Goal: Task Accomplishment & Management: Use online tool/utility

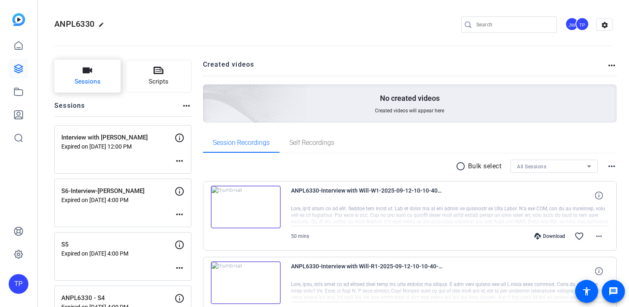
click at [106, 80] on button "Sessions" at bounding box center [87, 76] width 66 height 33
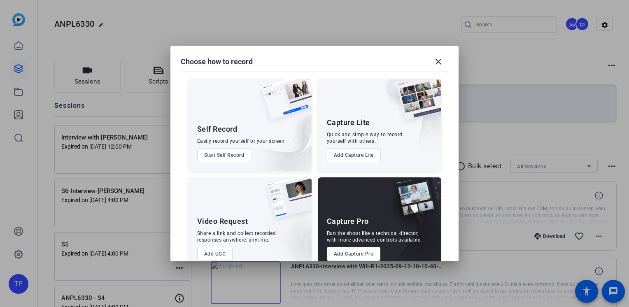
click at [348, 256] on button "Add Capture Pro" at bounding box center [354, 254] width 54 height 14
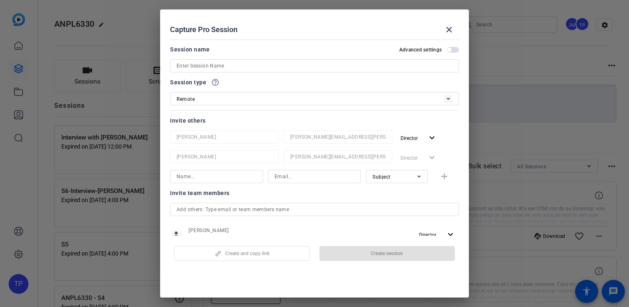
click at [231, 68] on input at bounding box center [315, 66] width 276 height 10
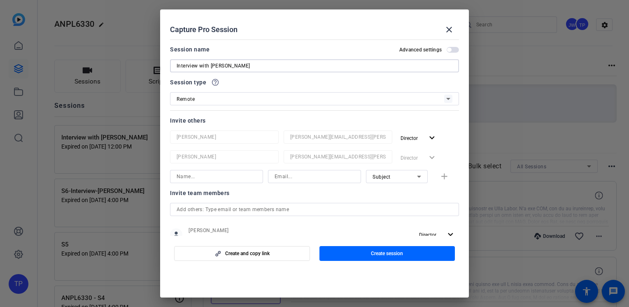
type input "Interview with Charles Knight"
click at [232, 98] on div "Remote" at bounding box center [311, 99] width 268 height 10
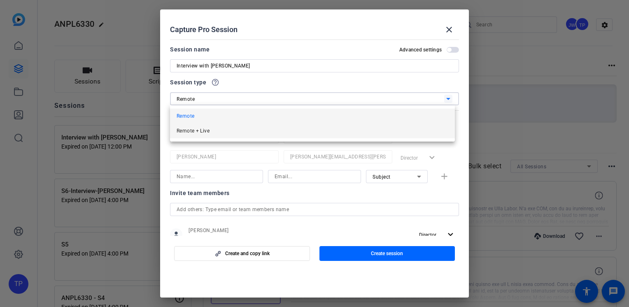
click at [227, 134] on mat-option "Remote + Live" at bounding box center [312, 131] width 285 height 15
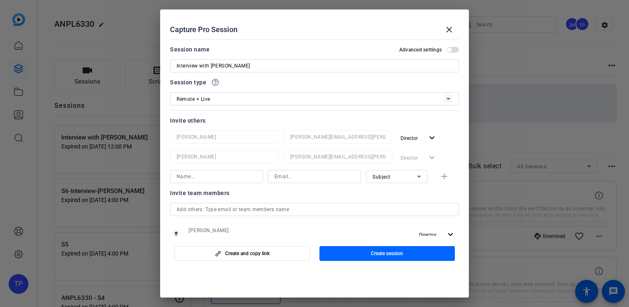
click at [208, 179] on input at bounding box center [217, 177] width 80 height 10
type input "[PERSON_NAME]"
click at [271, 178] on div at bounding box center [314, 176] width 93 height 13
click at [280, 178] on input at bounding box center [315, 177] width 80 height 10
type input "rcurrietriska@volnow.org"
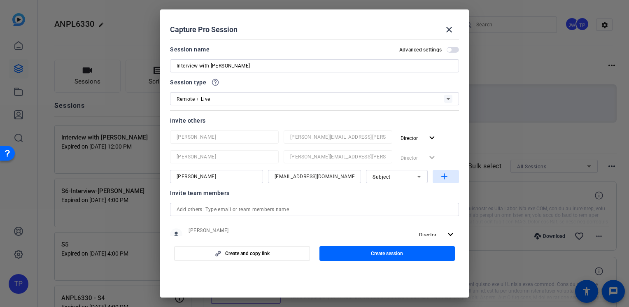
click at [440, 178] on mat-icon "add" at bounding box center [445, 177] width 10 height 10
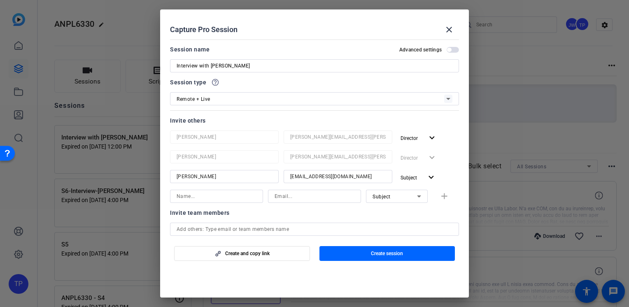
click at [217, 199] on input at bounding box center [217, 197] width 80 height 10
type input "C"
type input "[PERSON_NAME]"
click at [270, 195] on div at bounding box center [314, 196] width 93 height 13
click at [275, 195] on input at bounding box center [315, 197] width 80 height 10
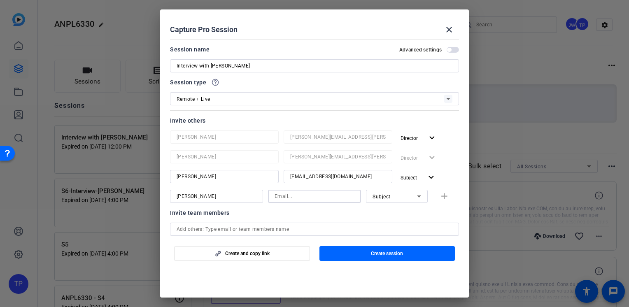
paste input "charles.knight@parivedasolutions.com"
type input "charles.knight@parivedasolutions.com"
click at [445, 197] on span "button" at bounding box center [446, 197] width 26 height 20
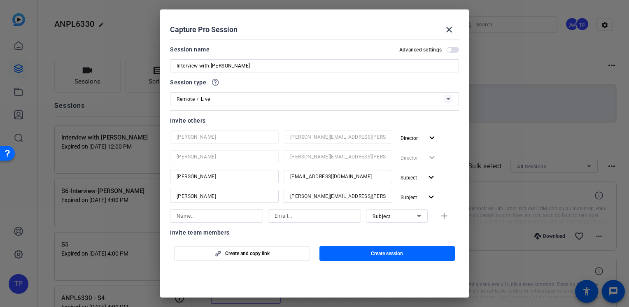
click at [195, 220] on input at bounding box center [217, 216] width 80 height 10
type input "Arlethea"
click at [295, 218] on input at bounding box center [315, 216] width 80 height 10
type input "A"
type input "arlethea-goden@bisk.com"
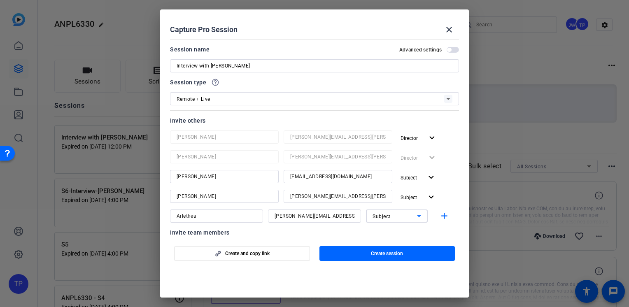
click at [383, 215] on span "Subject" at bounding box center [382, 217] width 18 height 6
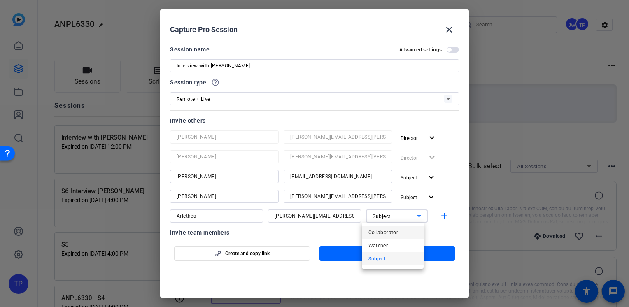
click at [388, 234] on span "Collaborator" at bounding box center [384, 233] width 30 height 10
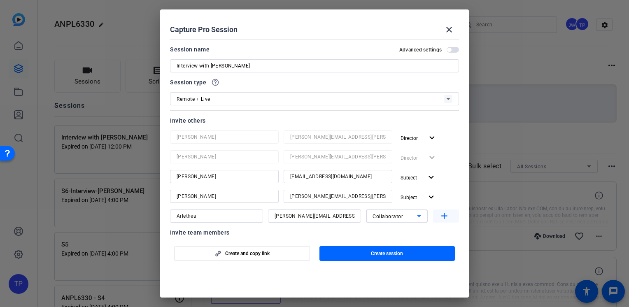
click at [442, 217] on mat-icon "add" at bounding box center [445, 216] width 10 height 10
click at [450, 49] on span "button" at bounding box center [453, 50] width 12 height 6
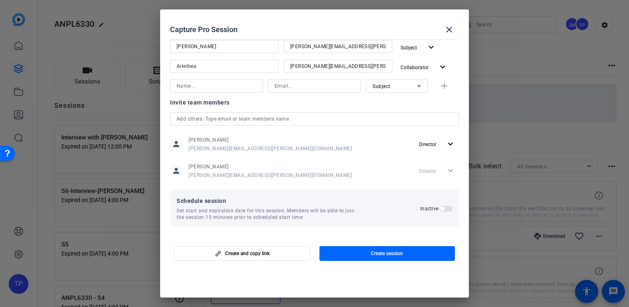
click at [442, 208] on span "button" at bounding box center [446, 209] width 12 height 6
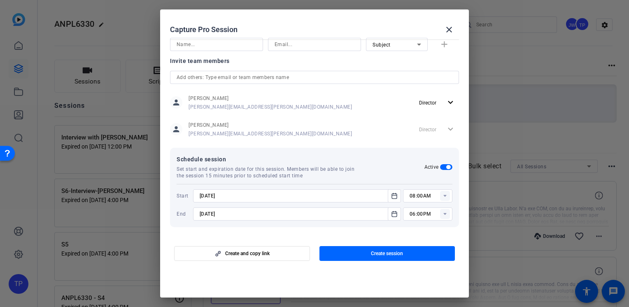
click at [440, 198] on rect at bounding box center [445, 196] width 10 height 10
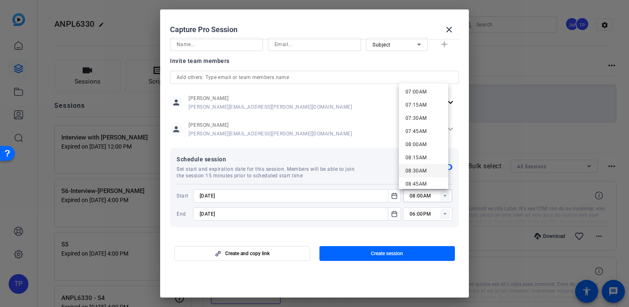
scroll to position [412, 0]
click at [423, 143] on span "08:45AM" at bounding box center [416, 143] width 21 height 6
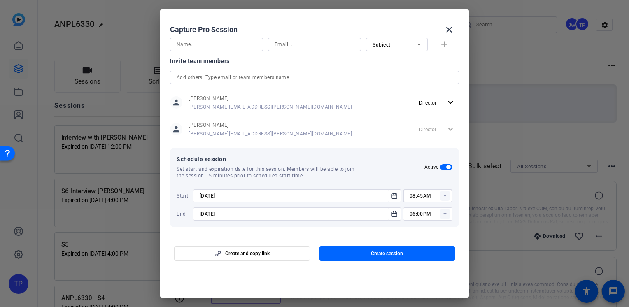
click at [440, 195] on rect at bounding box center [445, 196] width 10 height 10
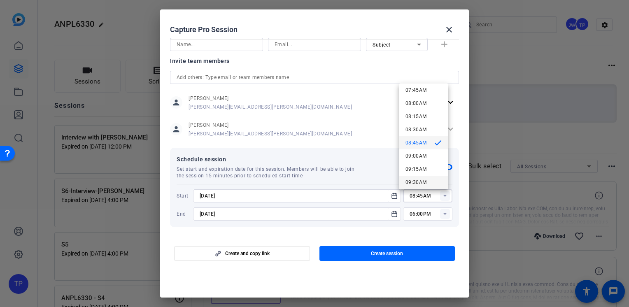
scroll to position [453, 0]
click at [418, 157] on span "09:45AM" at bounding box center [416, 155] width 21 height 6
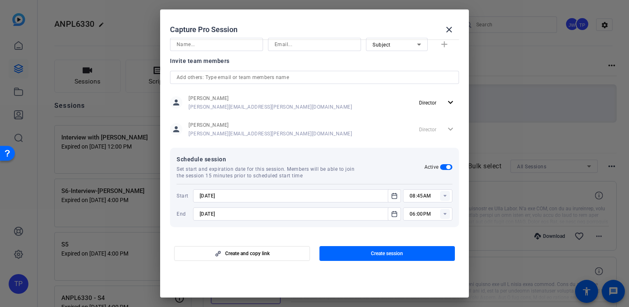
type input "09:45AM"
click at [442, 215] on rect at bounding box center [445, 214] width 10 height 10
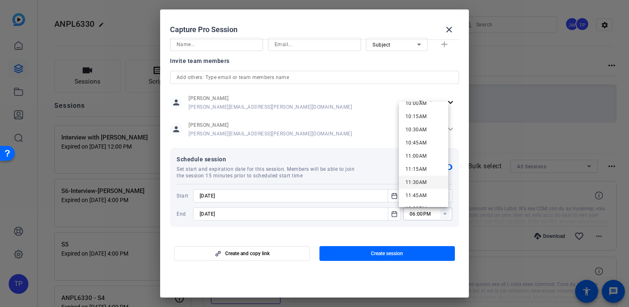
scroll to position [577, 0]
click at [423, 168] on span "12:00PM" at bounding box center [416, 168] width 21 height 6
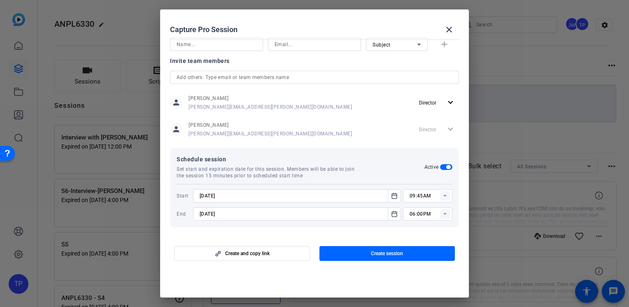
type input "12:00PM"
drag, startPoint x: 210, startPoint y: 213, endPoint x: 206, endPoint y: 213, distance: 4.5
click at [206, 213] on input "9/22/2025" at bounding box center [293, 214] width 187 height 10
type input "9/15/2025"
click at [243, 195] on input "9/15/2025" at bounding box center [293, 196] width 187 height 10
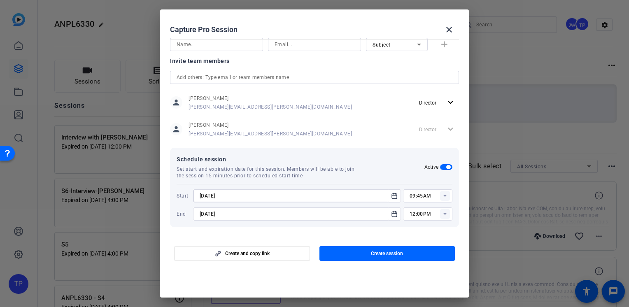
click at [243, 210] on input "9/15/2025" at bounding box center [293, 214] width 187 height 10
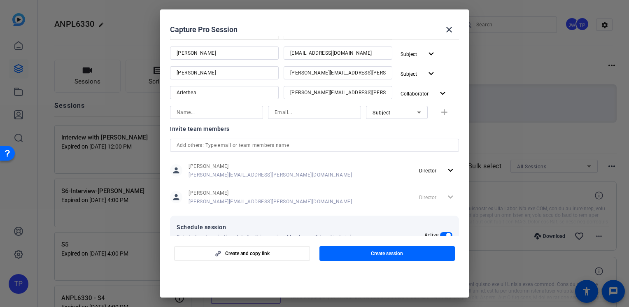
scroll to position [192, 0]
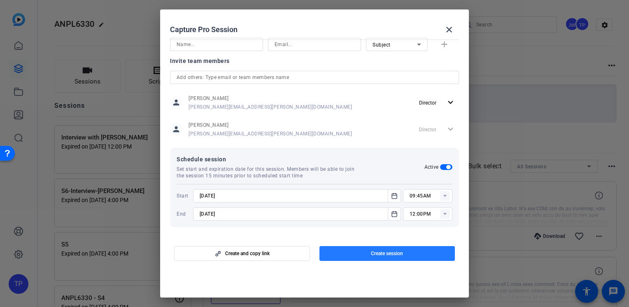
click at [341, 250] on span "button" at bounding box center [388, 254] width 136 height 20
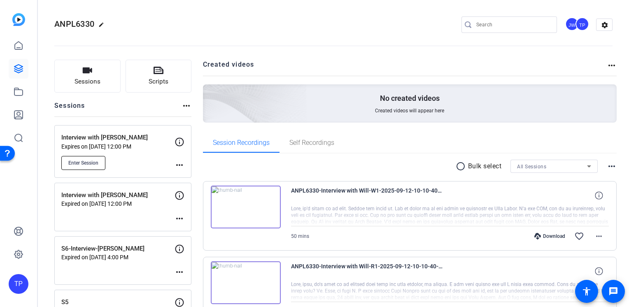
click at [80, 165] on span "Enter Session" at bounding box center [83, 163] width 30 height 7
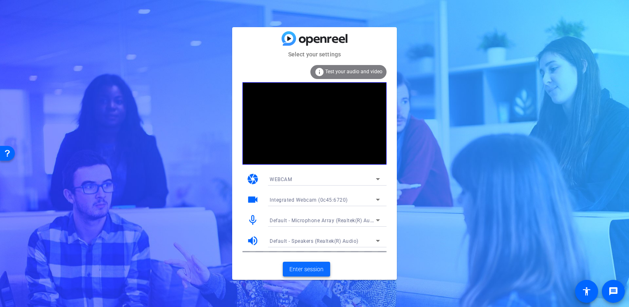
click at [302, 271] on span "Enter session" at bounding box center [307, 269] width 34 height 9
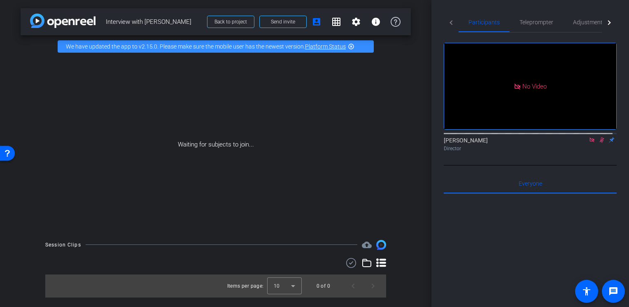
click at [333, 47] on link "Platform Status" at bounding box center [325, 46] width 41 height 7
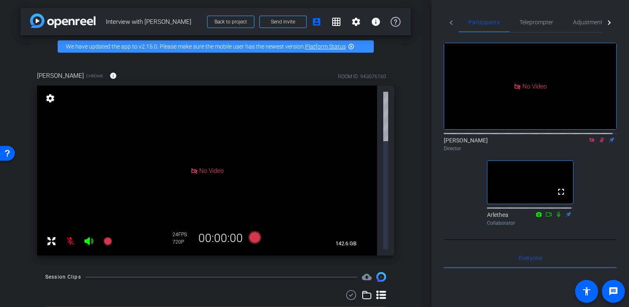
click at [599, 143] on icon at bounding box center [602, 140] width 7 height 6
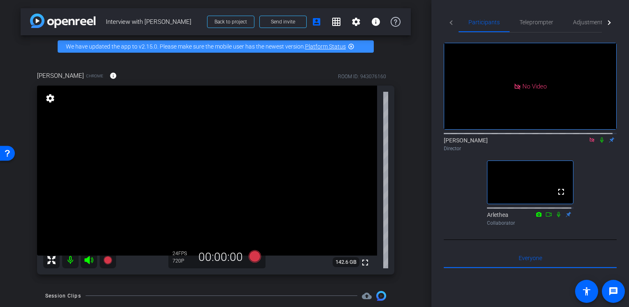
scroll to position [41, 0]
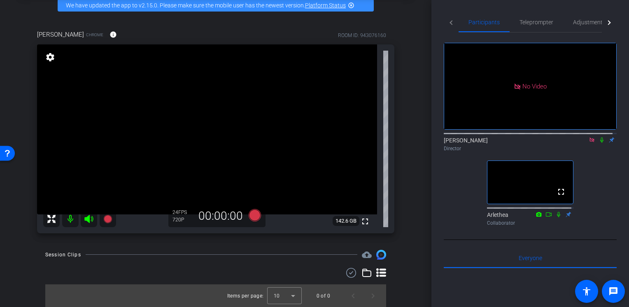
click at [599, 143] on icon at bounding box center [602, 140] width 7 height 6
click at [598, 144] on mat-icon at bounding box center [602, 139] width 10 height 7
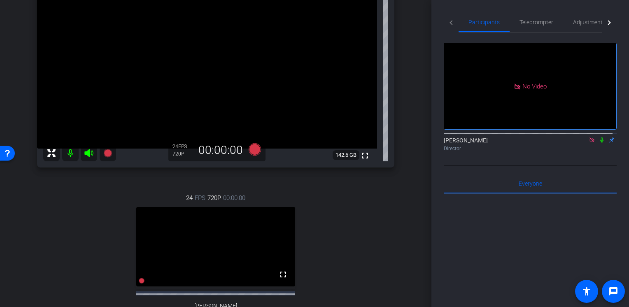
scroll to position [189, 0]
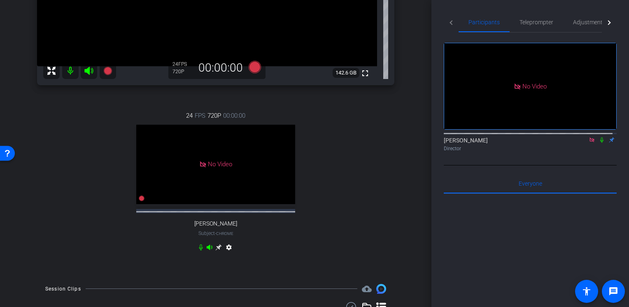
click at [227, 254] on mat-icon "settings" at bounding box center [229, 249] width 10 height 10
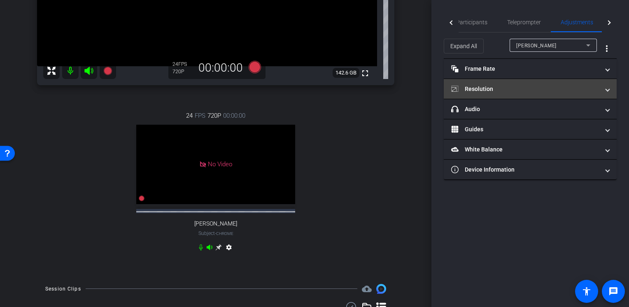
click at [479, 90] on mat-panel-title "Resolution" at bounding box center [525, 89] width 148 height 9
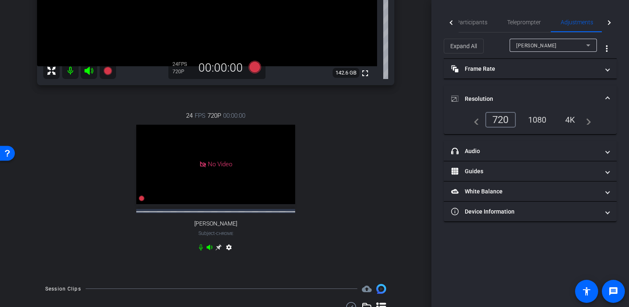
click at [388, 147] on div "24 FPS 720P 00:00:00 No Video [PERSON_NAME] Subject - Chrome settings" at bounding box center [216, 183] width 358 height 170
click at [539, 49] on div "[PERSON_NAME]" at bounding box center [552, 45] width 70 height 10
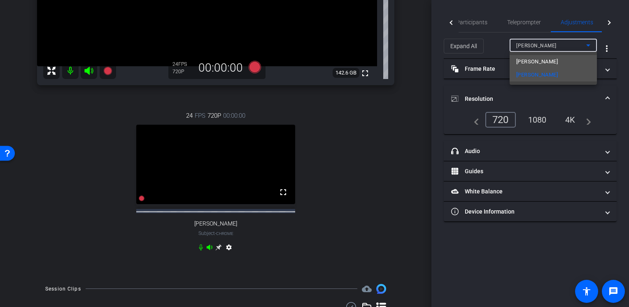
click at [531, 61] on span "[PERSON_NAME]" at bounding box center [538, 62] width 42 height 10
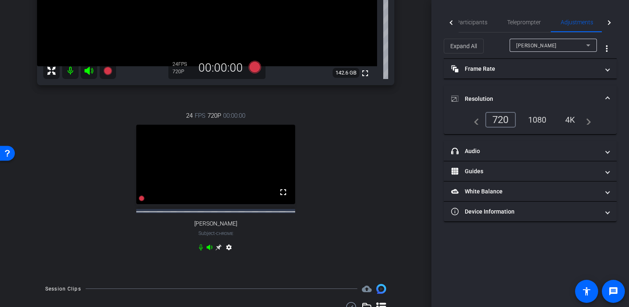
click at [496, 120] on div "720" at bounding box center [501, 120] width 30 height 16
click at [469, 24] on span "Participants" at bounding box center [471, 22] width 31 height 6
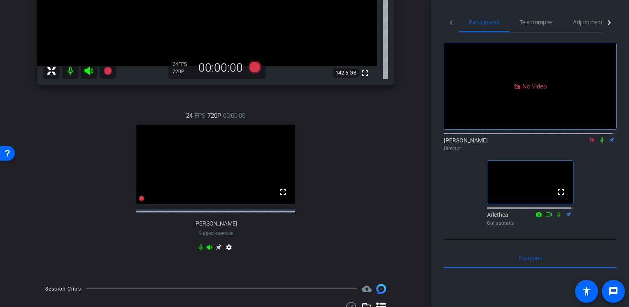
click at [402, 186] on div "[PERSON_NAME] Chrome info ROOM ID: 943076160 fullscreen settings 142.6 GB 24 FP…" at bounding box center [216, 72] width 391 height 408
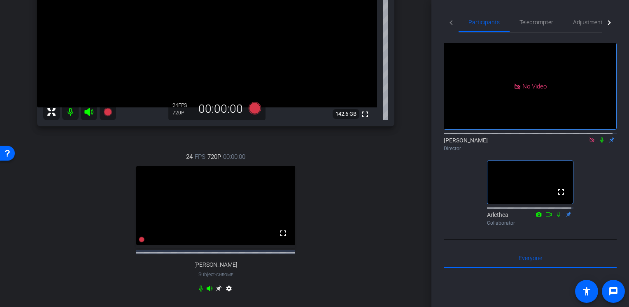
click at [599, 137] on icon at bounding box center [602, 140] width 7 height 6
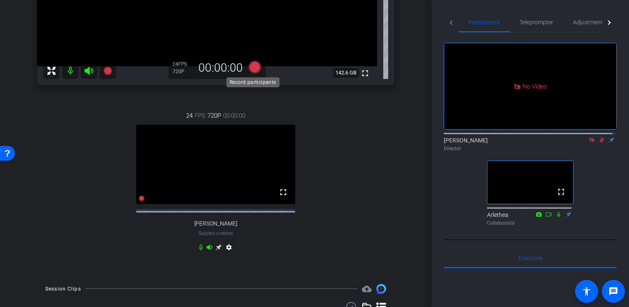
click at [255, 67] on icon at bounding box center [255, 67] width 12 height 12
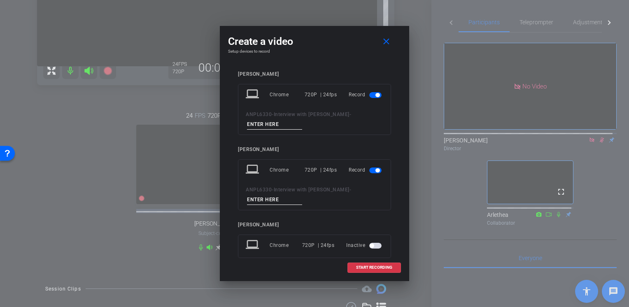
click at [268, 122] on input at bounding box center [274, 124] width 55 height 10
type input "r-test"
click at [274, 203] on input at bounding box center [274, 200] width 55 height 10
type input "c-test"
click at [365, 267] on span "START RECORDING" at bounding box center [374, 268] width 36 height 4
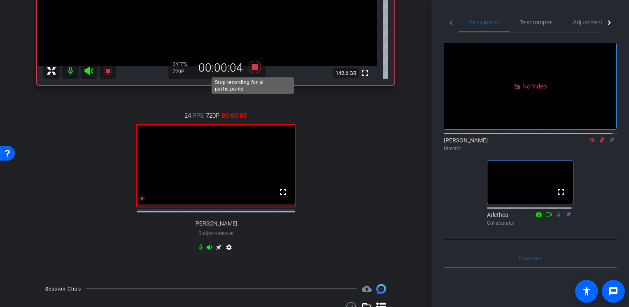
click at [251, 68] on icon at bounding box center [255, 67] width 12 height 12
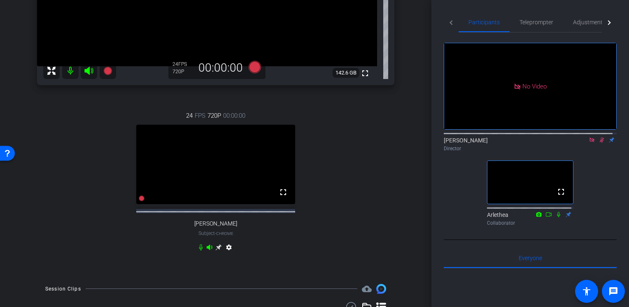
scroll to position [250, 0]
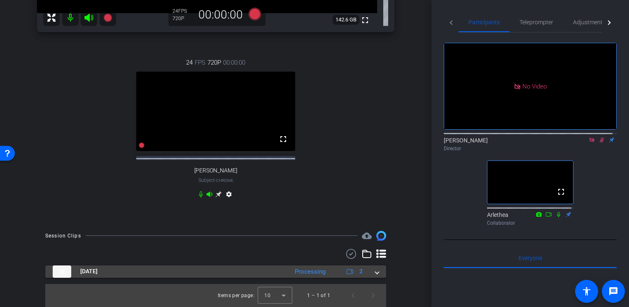
click at [376, 274] on span at bounding box center [377, 271] width 3 height 9
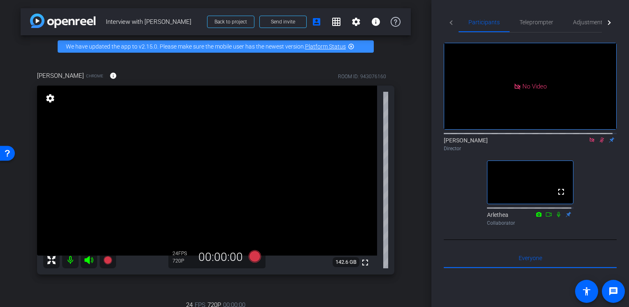
scroll to position [41, 0]
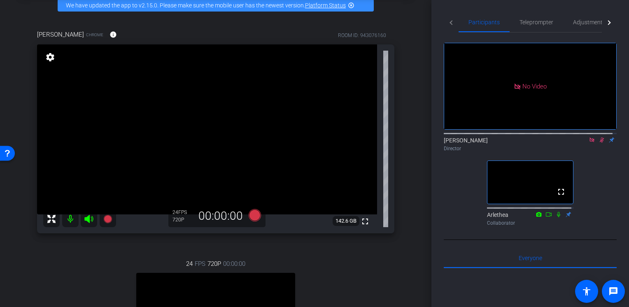
click at [600, 137] on icon at bounding box center [602, 140] width 7 height 6
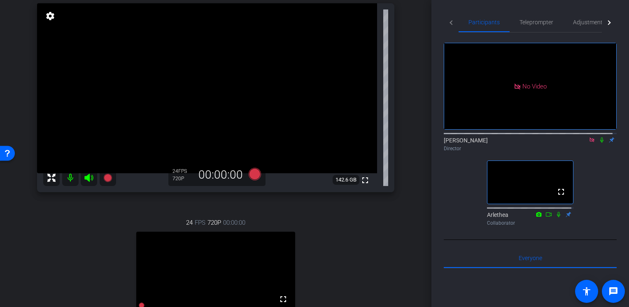
scroll to position [124, 0]
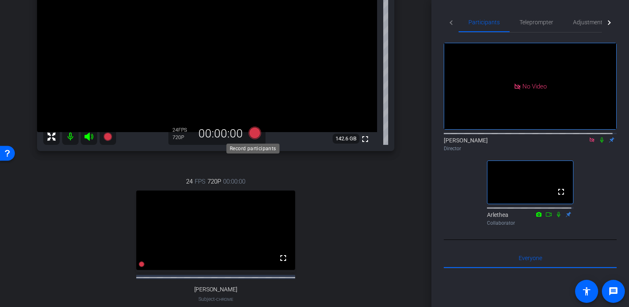
click at [252, 135] on icon at bounding box center [255, 133] width 12 height 12
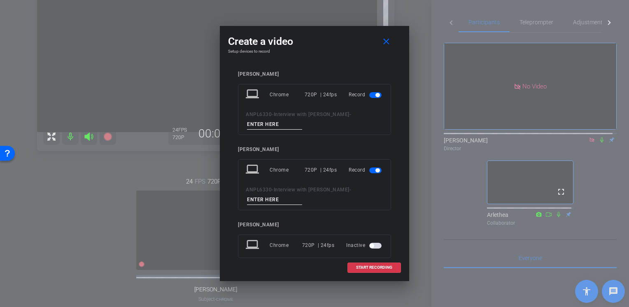
click at [282, 129] on input at bounding box center [274, 124] width 55 height 10
type input "[PERSON_NAME]"
click at [257, 203] on input at bounding box center [274, 200] width 55 height 10
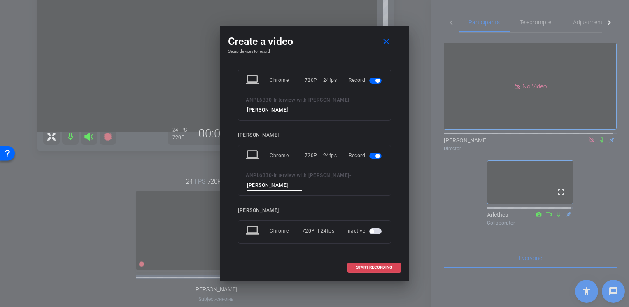
type input "[PERSON_NAME]"
click at [367, 270] on span "START RECORDING" at bounding box center [374, 268] width 36 height 4
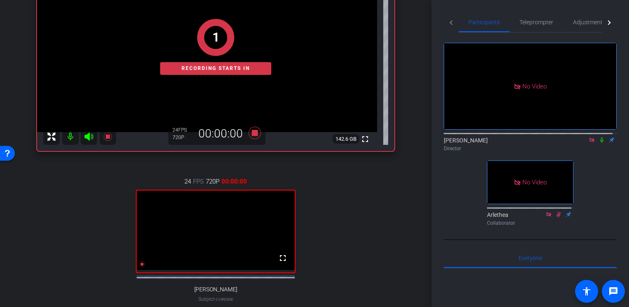
click at [601, 138] on icon at bounding box center [602, 140] width 3 height 5
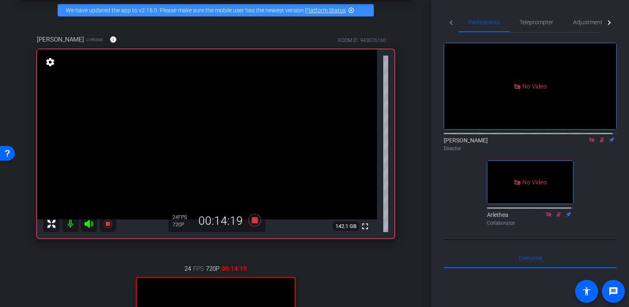
scroll to position [119, 0]
